Goal: Navigation & Orientation: Find specific page/section

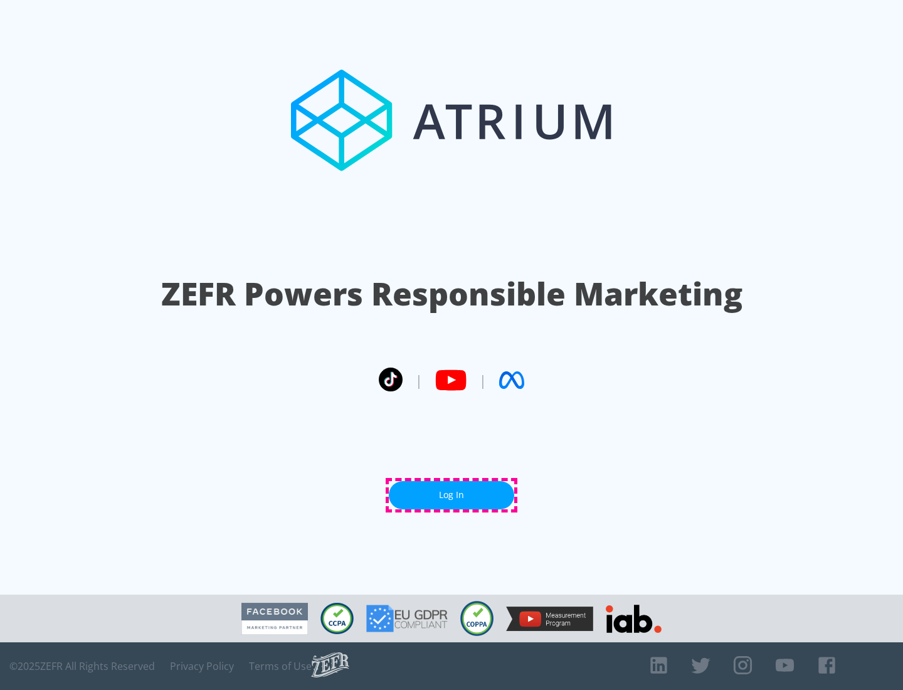
click at [452, 495] on link "Log In" at bounding box center [451, 495] width 125 height 28
